Goal: Find specific page/section: Find specific page/section

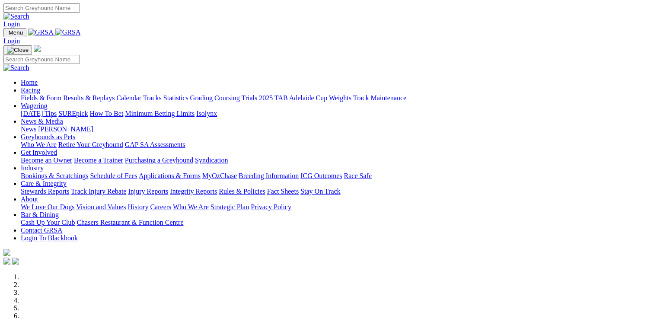
click at [48, 102] on link "Wagering" at bounding box center [34, 105] width 27 height 7
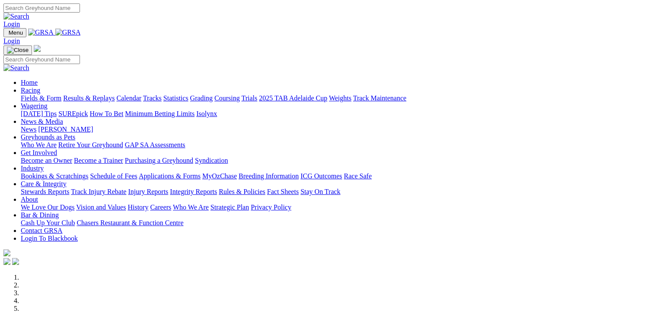
click at [40, 86] on link "Racing" at bounding box center [30, 89] width 19 height 7
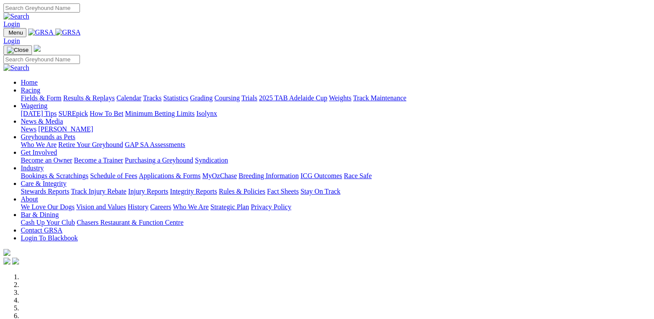
click at [40, 86] on link "Racing" at bounding box center [30, 89] width 19 height 7
click at [48, 102] on link "Wagering" at bounding box center [34, 105] width 27 height 7
click at [88, 110] on link "SUREpick" at bounding box center [72, 113] width 29 height 7
